Goal: Contribute content

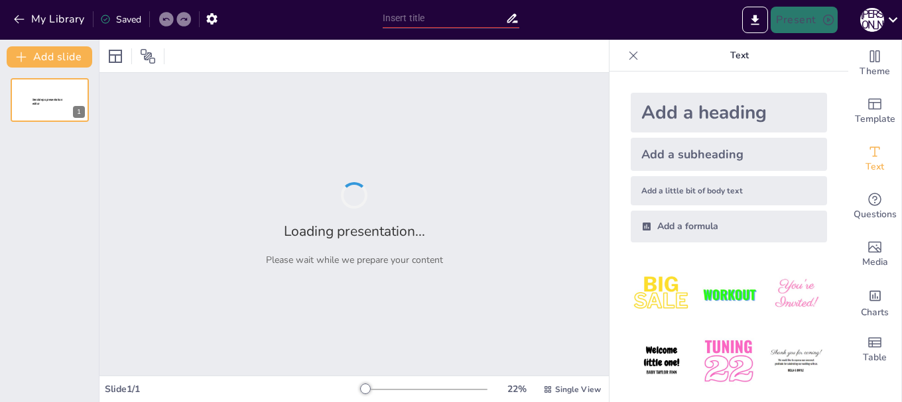
type input "Природознавство для початкової школи: Важливість природи у нашому житті"
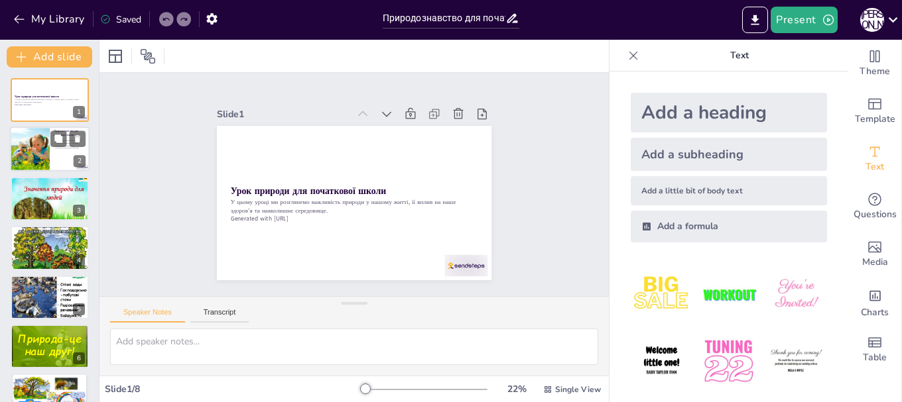
click at [43, 143] on div at bounding box center [29, 149] width 55 height 45
type textarea "Природознавство є основою для розуміння навколишнього світу. Вивчення природи д…"
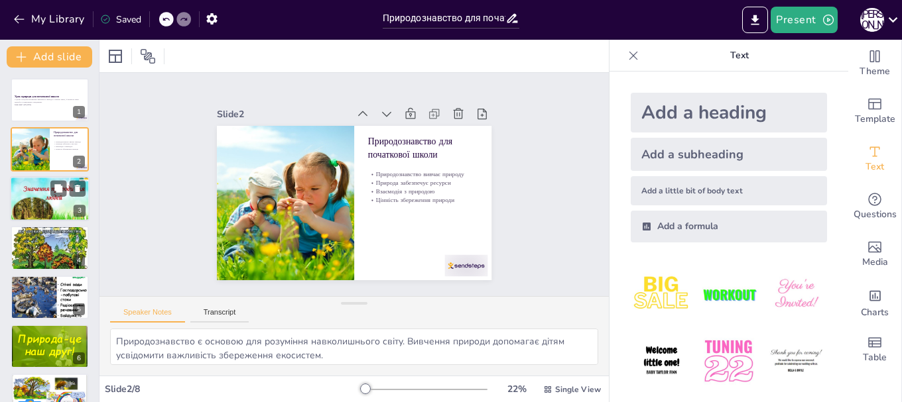
click at [46, 204] on div at bounding box center [50, 199] width 80 height 60
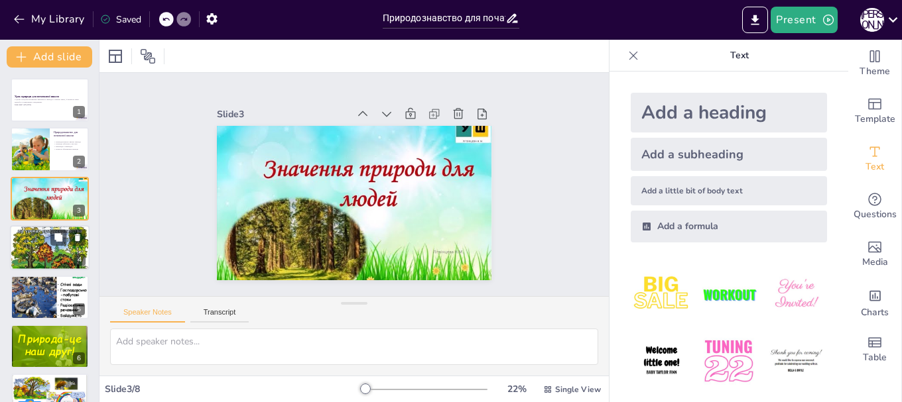
click at [34, 251] on div at bounding box center [50, 248] width 80 height 54
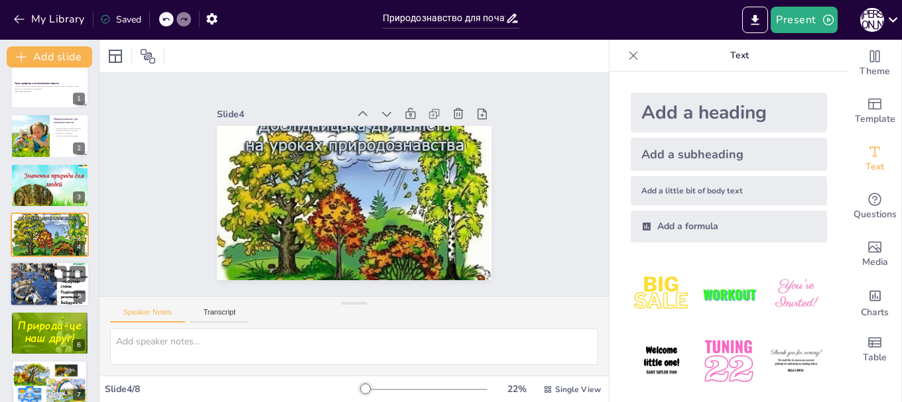
click at [41, 281] on div at bounding box center [50, 285] width 80 height 60
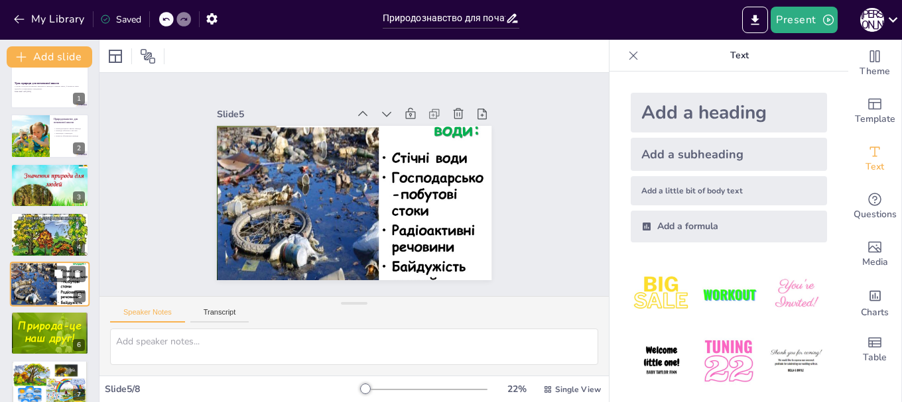
scroll to position [62, 0]
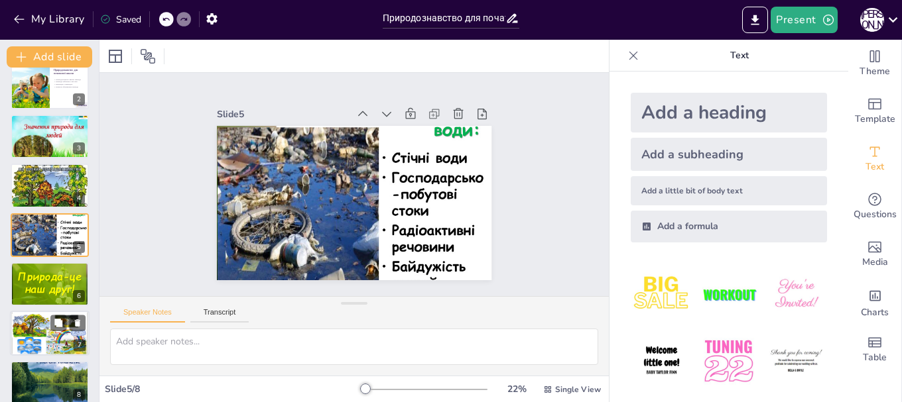
click at [45, 319] on div at bounding box center [50, 334] width 80 height 60
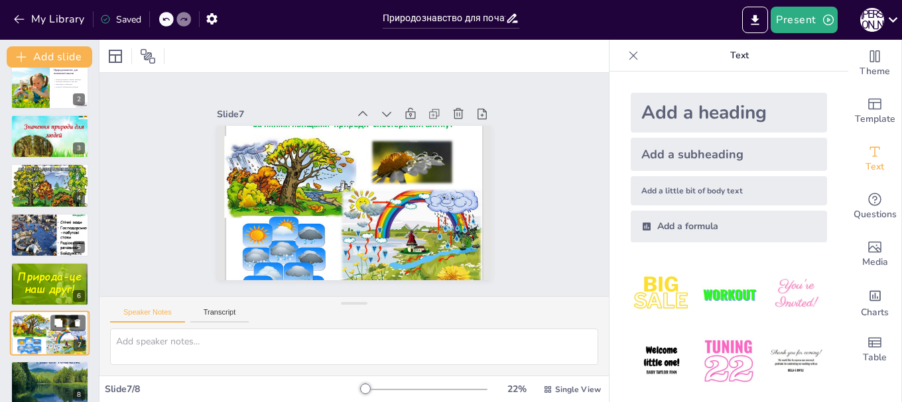
scroll to position [76, 0]
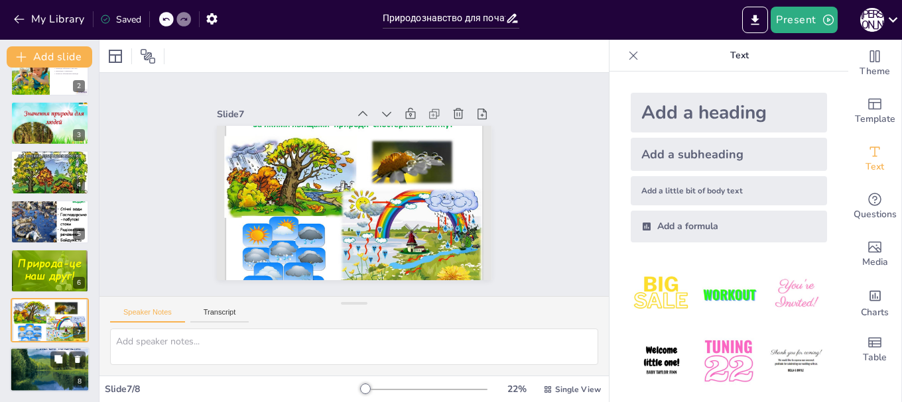
click at [44, 360] on div at bounding box center [50, 370] width 80 height 60
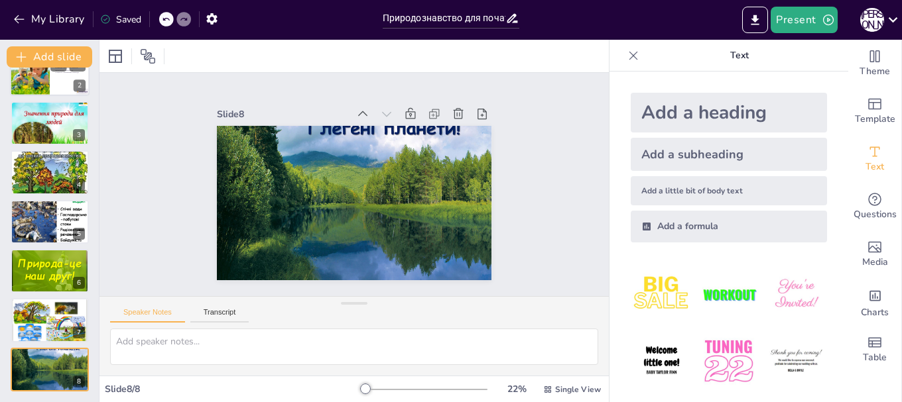
scroll to position [0, 0]
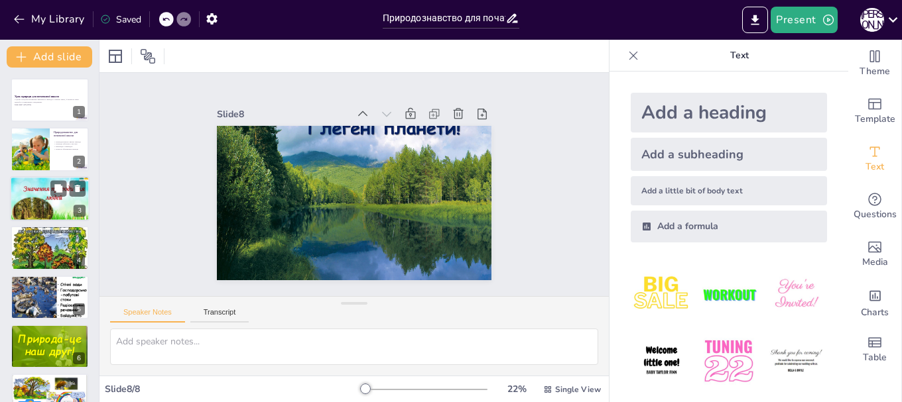
click at [44, 200] on div at bounding box center [50, 199] width 80 height 60
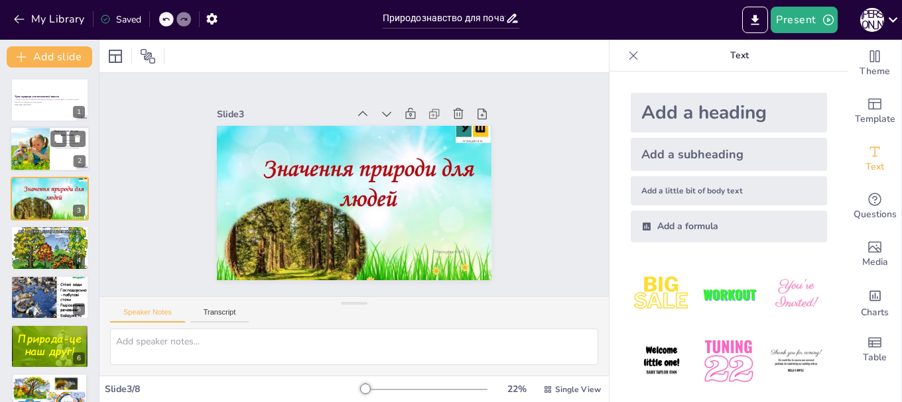
click at [44, 154] on div at bounding box center [29, 149] width 55 height 45
type textarea "Природознавство є основою для розуміння навколишнього світу. Вивчення природи д…"
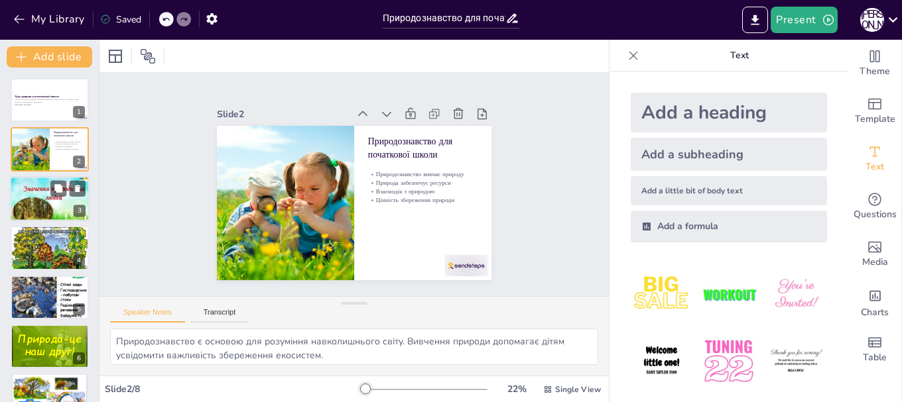
click at [54, 202] on div at bounding box center [50, 199] width 80 height 60
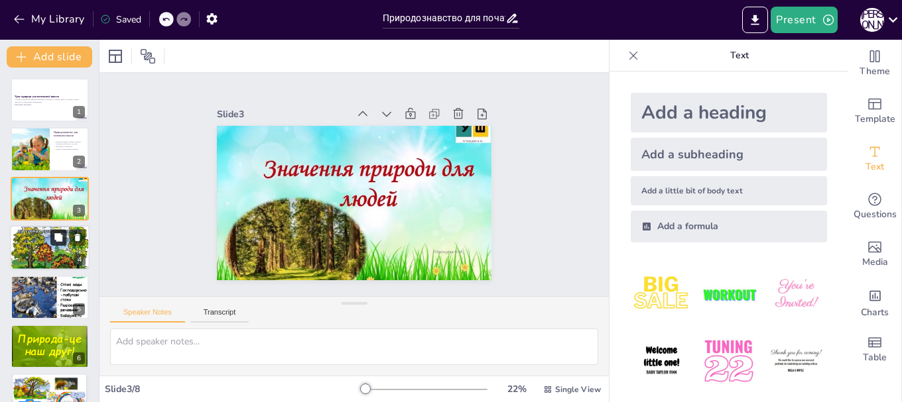
click at [53, 235] on button at bounding box center [58, 238] width 16 height 16
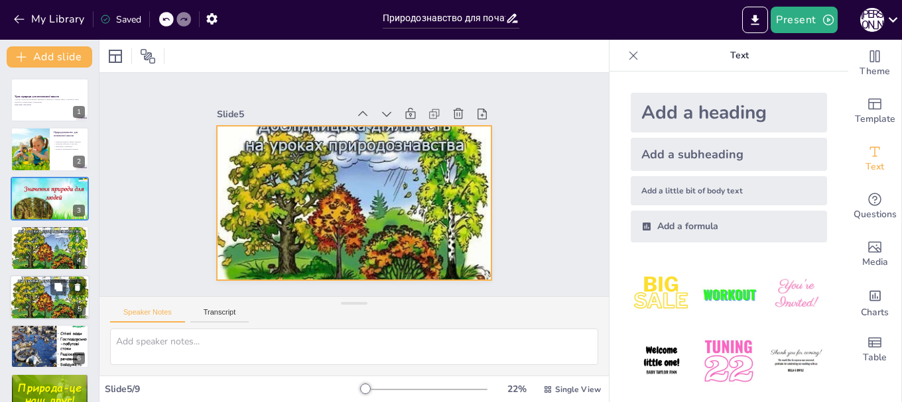
scroll to position [62, 0]
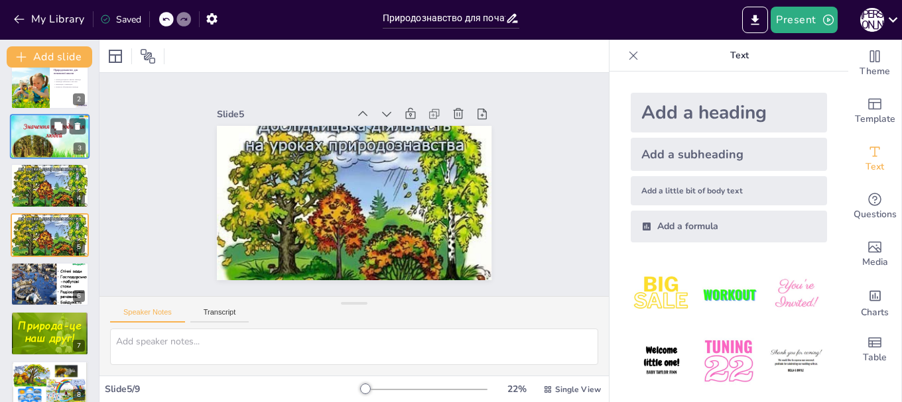
click at [36, 175] on div at bounding box center [50, 186] width 78 height 52
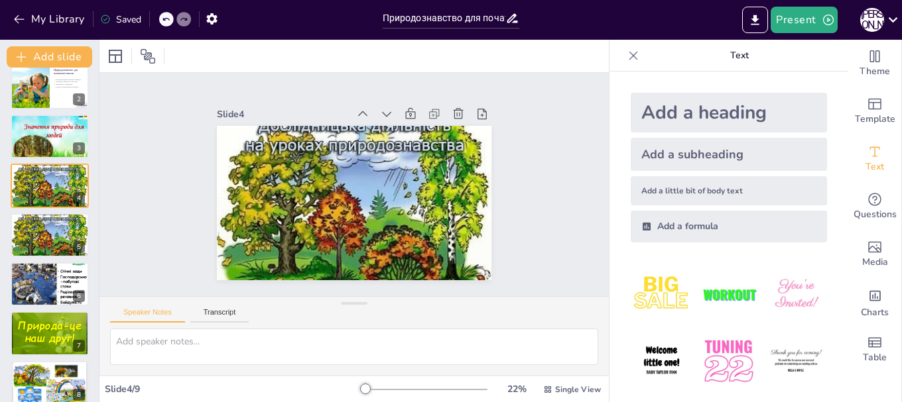
scroll to position [13, 0]
